Goal: Information Seeking & Learning: Learn about a topic

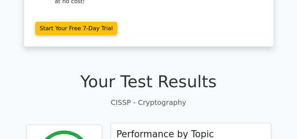
scroll to position [258, 0]
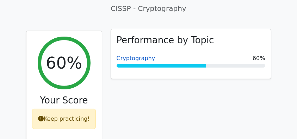
click at [136, 55] on link "Cryptography" at bounding box center [136, 58] width 39 height 7
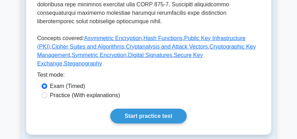
scroll to position [329, 0]
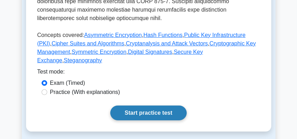
click at [150, 106] on link "Start practice test" at bounding box center [148, 113] width 76 height 15
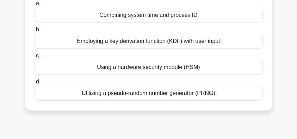
scroll to position [47, 0]
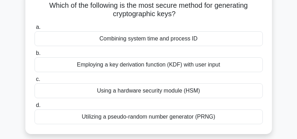
click at [162, 93] on div "Using a hardware security module (HSM)" at bounding box center [149, 90] width 228 height 15
click at [35, 82] on input "c. Using a hardware security module (HSM)" at bounding box center [35, 79] width 0 height 5
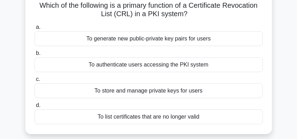
click at [200, 115] on div "To list certificates that are no longer valid" at bounding box center [149, 117] width 228 height 15
click at [35, 108] on input "d. To list certificates that are no longer valid" at bounding box center [35, 105] width 0 height 5
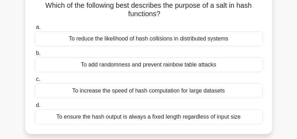
click at [239, 66] on div "To add randomness and prevent rainbow table attacks" at bounding box center [149, 64] width 228 height 15
click at [35, 56] on input "b. To add randomness and prevent rainbow table attacks" at bounding box center [35, 53] width 0 height 5
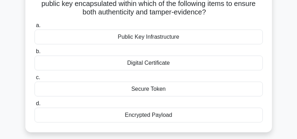
scroll to position [70, 0]
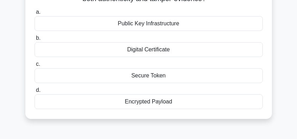
click at [178, 51] on div "Digital Certificate" at bounding box center [149, 49] width 228 height 15
click at [35, 41] on input "b. Digital Certificate" at bounding box center [35, 38] width 0 height 5
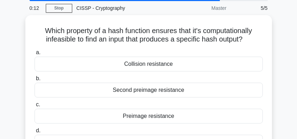
scroll to position [47, 0]
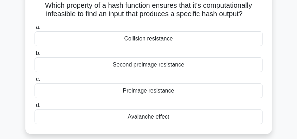
click at [169, 92] on div "Preimage resistance" at bounding box center [149, 90] width 228 height 15
click at [35, 82] on input "c. Preimage resistance" at bounding box center [35, 79] width 0 height 5
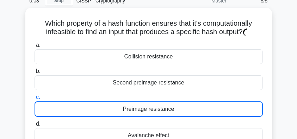
scroll to position [23, 0]
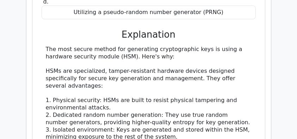
scroll to position [705, 0]
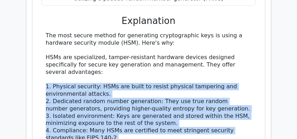
drag, startPoint x: 125, startPoint y: 106, endPoint x: 45, endPoint y: 58, distance: 92.6
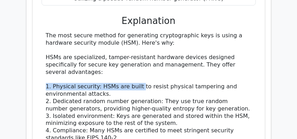
drag, startPoint x: 46, startPoint y: 56, endPoint x: 140, endPoint y: 56, distance: 93.7
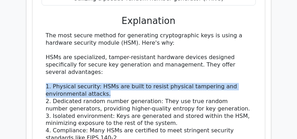
drag, startPoint x: 43, startPoint y: 54, endPoint x: 233, endPoint y: 60, distance: 189.3
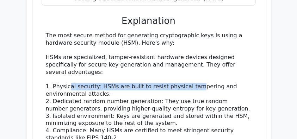
drag, startPoint x: 67, startPoint y: 55, endPoint x: 195, endPoint y: 54, distance: 127.9
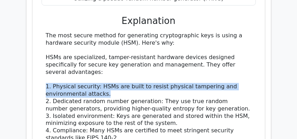
drag, startPoint x: 111, startPoint y: 63, endPoint x: 44, endPoint y: 54, distance: 67.5
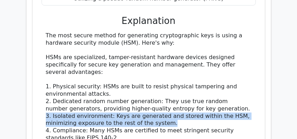
drag, startPoint x: 43, startPoint y: 84, endPoint x: 249, endPoint y: 92, distance: 205.9
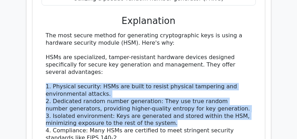
drag, startPoint x: 147, startPoint y: 92, endPoint x: 39, endPoint y: 58, distance: 113.0
click at [39, 58] on div "Which of the following is the most secure method for generating cryptographic k…" at bounding box center [148, 91] width 227 height 416
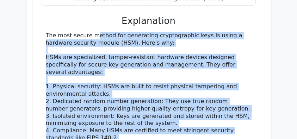
drag, startPoint x: 121, startPoint y: 110, endPoint x: 41, endPoint y: 6, distance: 131.4
click at [41, 6] on div "a. Combining system time and process ID b. Employing a key derivation function …" at bounding box center [149, 103] width 216 height 382
copy div "The most secure method for generating cryptographic keys is using a hardware se…"
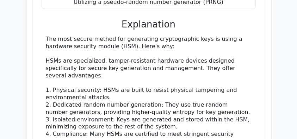
click at [282, 76] on main "Go Premium CISSP Preparation Package (2025) 4537 Superior-grade CISSP practice …" at bounding box center [148, 6] width 297 height 1382
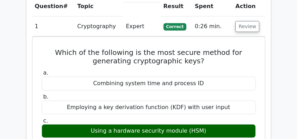
scroll to position [516, 0]
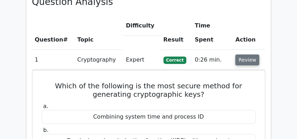
click at [243, 55] on button "Review" at bounding box center [247, 60] width 24 height 11
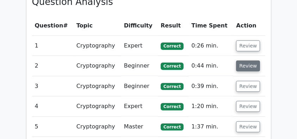
click at [245, 61] on button "Review" at bounding box center [248, 66] width 24 height 11
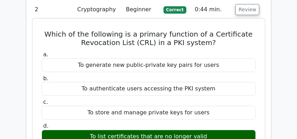
scroll to position [564, 0]
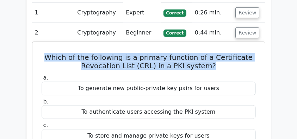
drag, startPoint x: 48, startPoint y: 26, endPoint x: 219, endPoint y: 34, distance: 170.7
click at [219, 53] on h5 "Which of the following is a primary function of a Certificate Revocation List (…" at bounding box center [149, 61] width 216 height 17
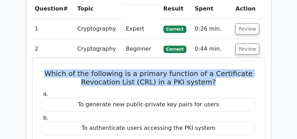
scroll to position [540, 0]
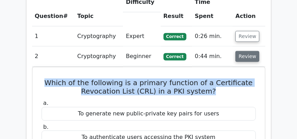
click at [243, 51] on button "Review" at bounding box center [247, 56] width 24 height 11
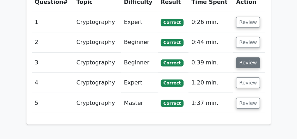
click at [247, 57] on button "Review" at bounding box center [248, 62] width 24 height 11
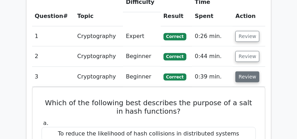
click at [247, 72] on button "Review" at bounding box center [247, 77] width 24 height 11
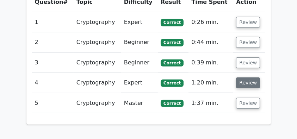
click at [247, 78] on button "Review" at bounding box center [248, 83] width 24 height 11
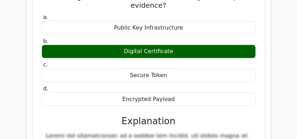
scroll to position [611, 0]
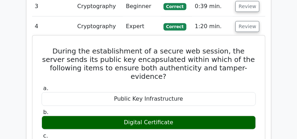
drag, startPoint x: 40, startPoint y: 16, endPoint x: 196, endPoint y: 126, distance: 190.3
copy div "During the establishment of a secure web session, the server sends its public k…"
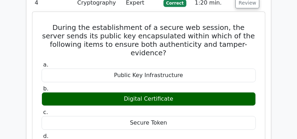
scroll to position [564, 0]
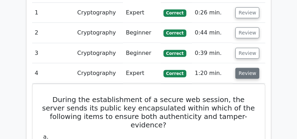
click at [241, 68] on button "Review" at bounding box center [247, 73] width 24 height 11
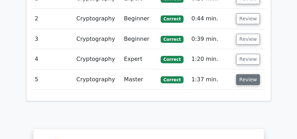
click at [241, 74] on button "Review" at bounding box center [248, 79] width 24 height 11
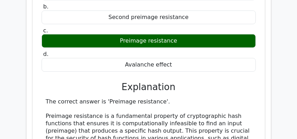
scroll to position [775, 0]
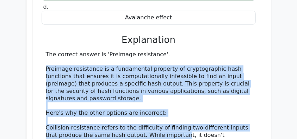
drag, startPoint x: 44, startPoint y: 36, endPoint x: 186, endPoint y: 105, distance: 158.3
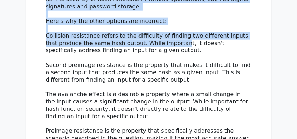
scroll to position [869, 0]
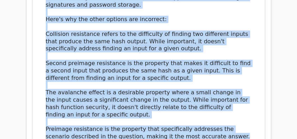
click at [222, 106] on div "The correct answer is 'Preimage resistance'. Preimage resistance is a fundament…" at bounding box center [149, 48] width 206 height 183
copy div "Preimage resistance is a fundamental property of cryptographic hash functions t…"
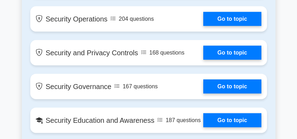
scroll to position [785, 0]
